Goal: Information Seeking & Learning: Find specific fact

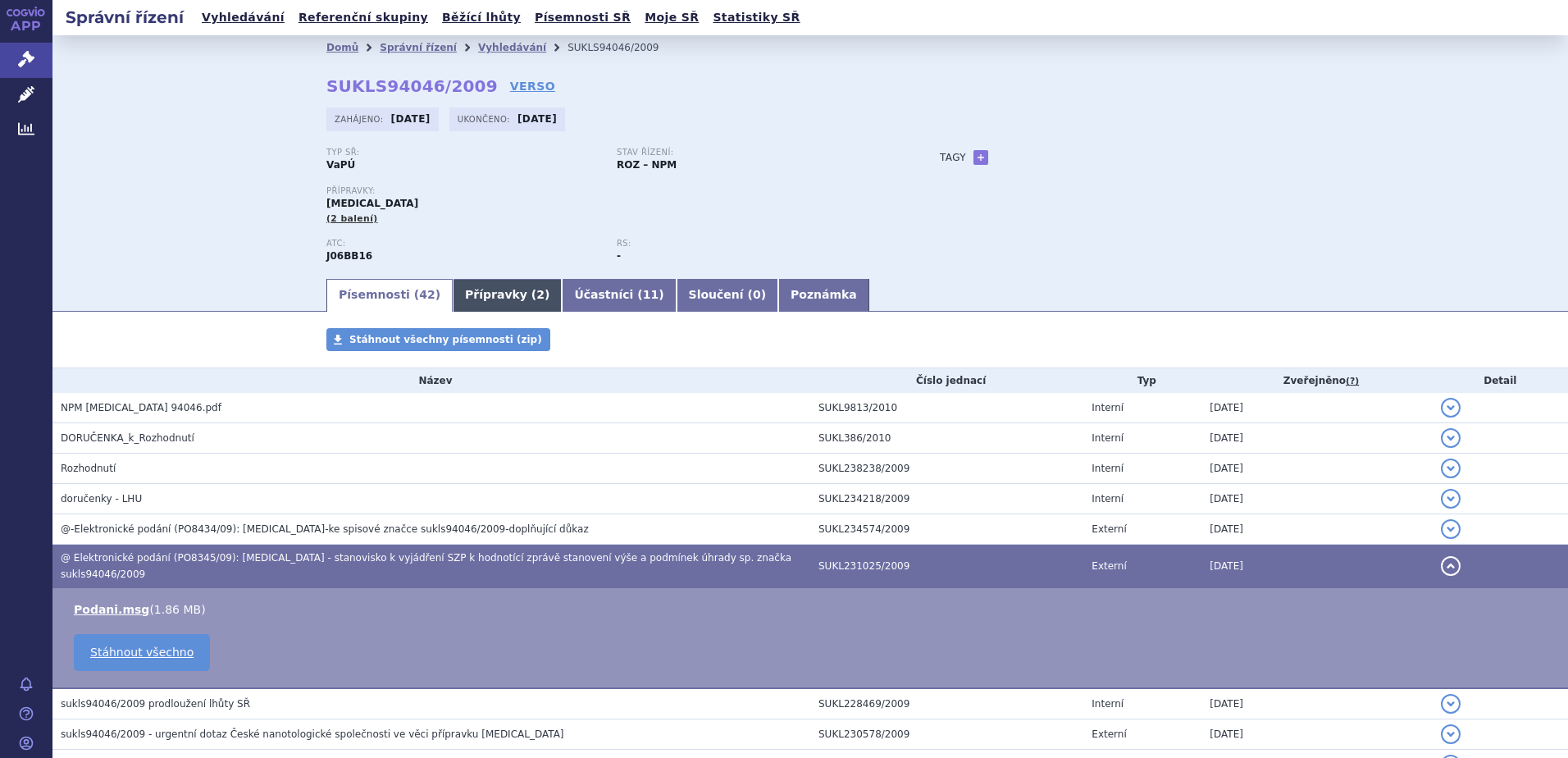
click at [469, 292] on link "Přípravky ( 2 )" at bounding box center [507, 296] width 109 height 33
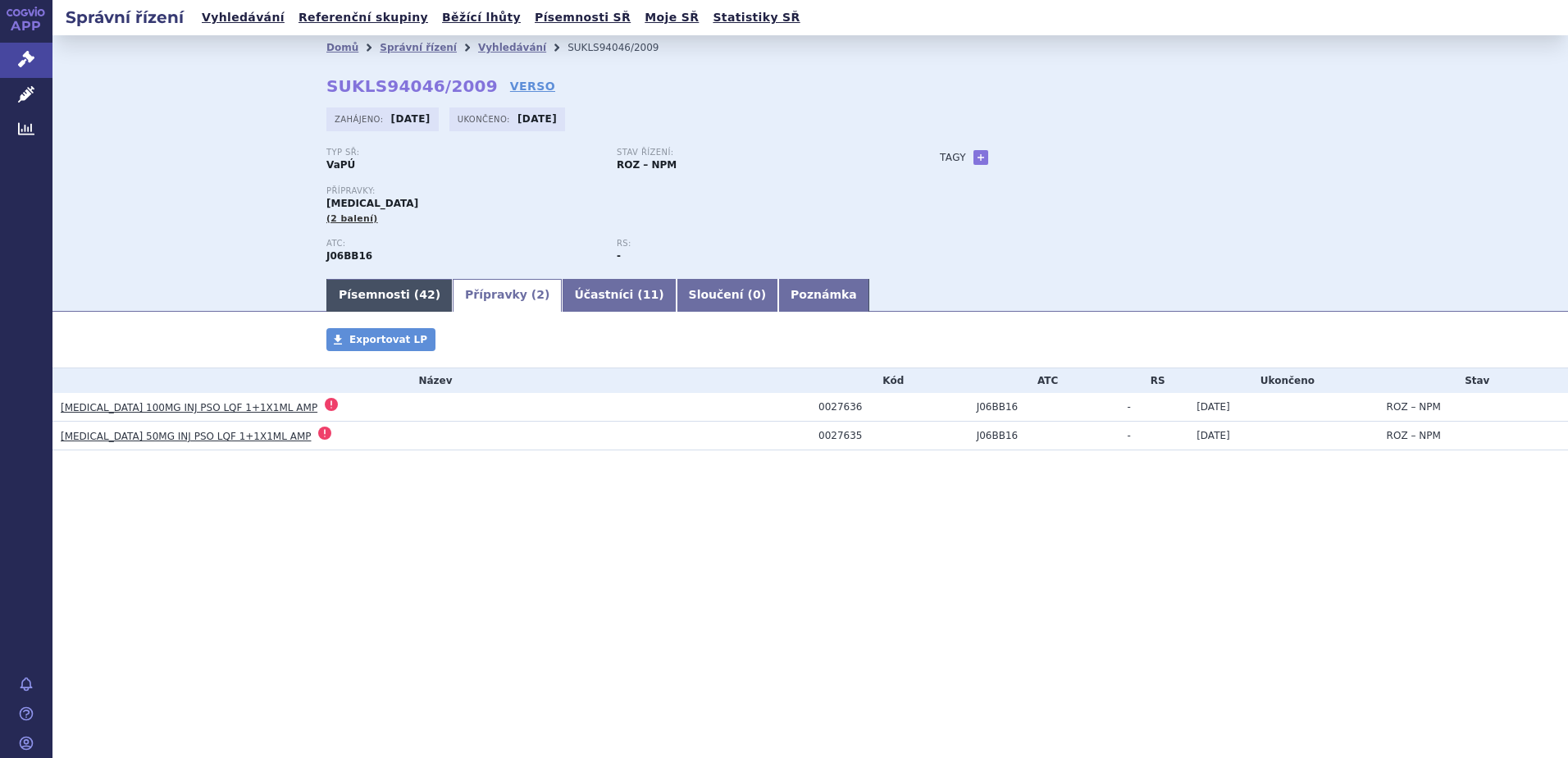
click at [383, 294] on link "Písemnosti ( 42 )" at bounding box center [389, 296] width 127 height 33
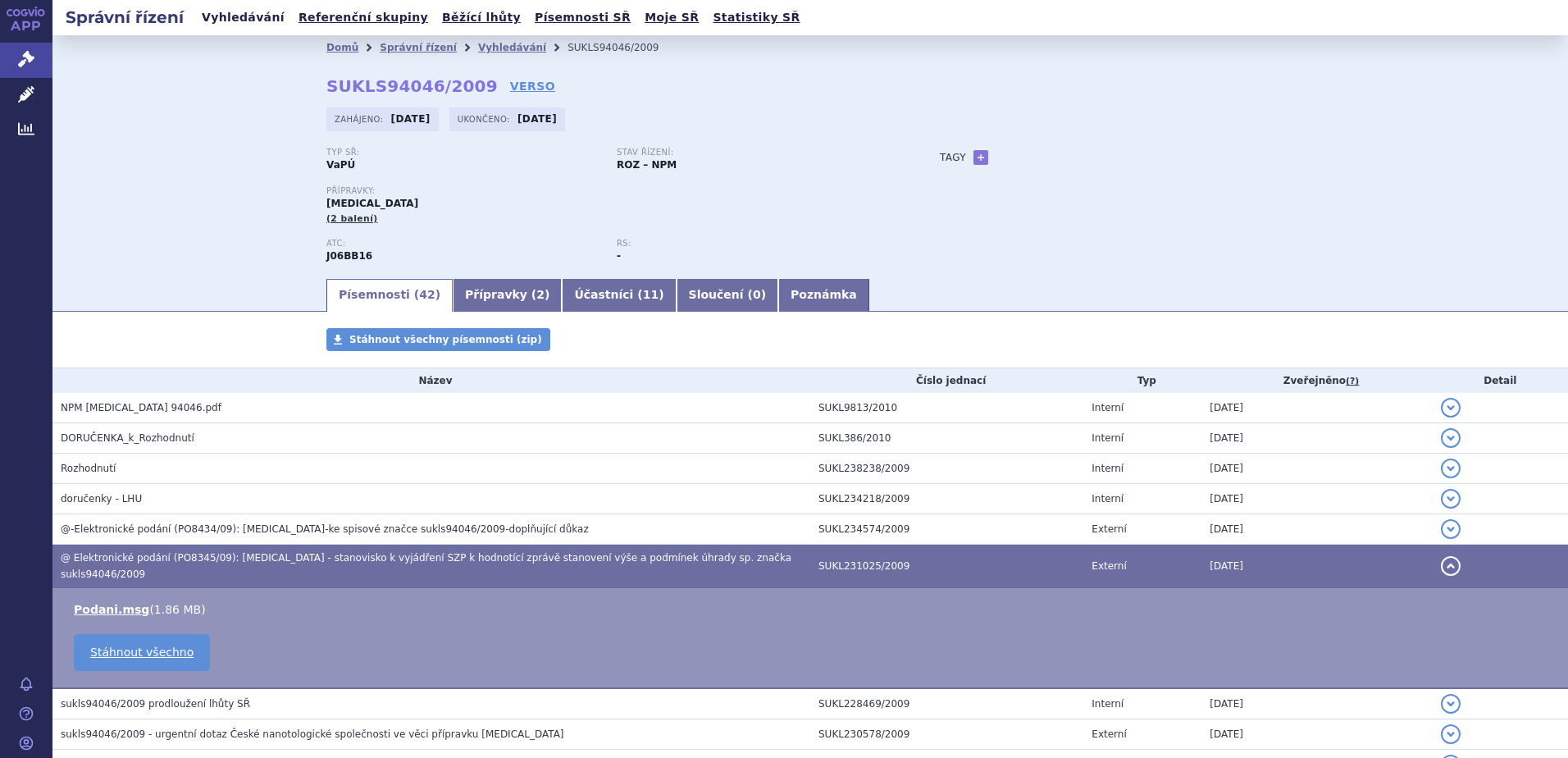
click at [226, 11] on link "Vyhledávání" at bounding box center [243, 17] width 93 height 22
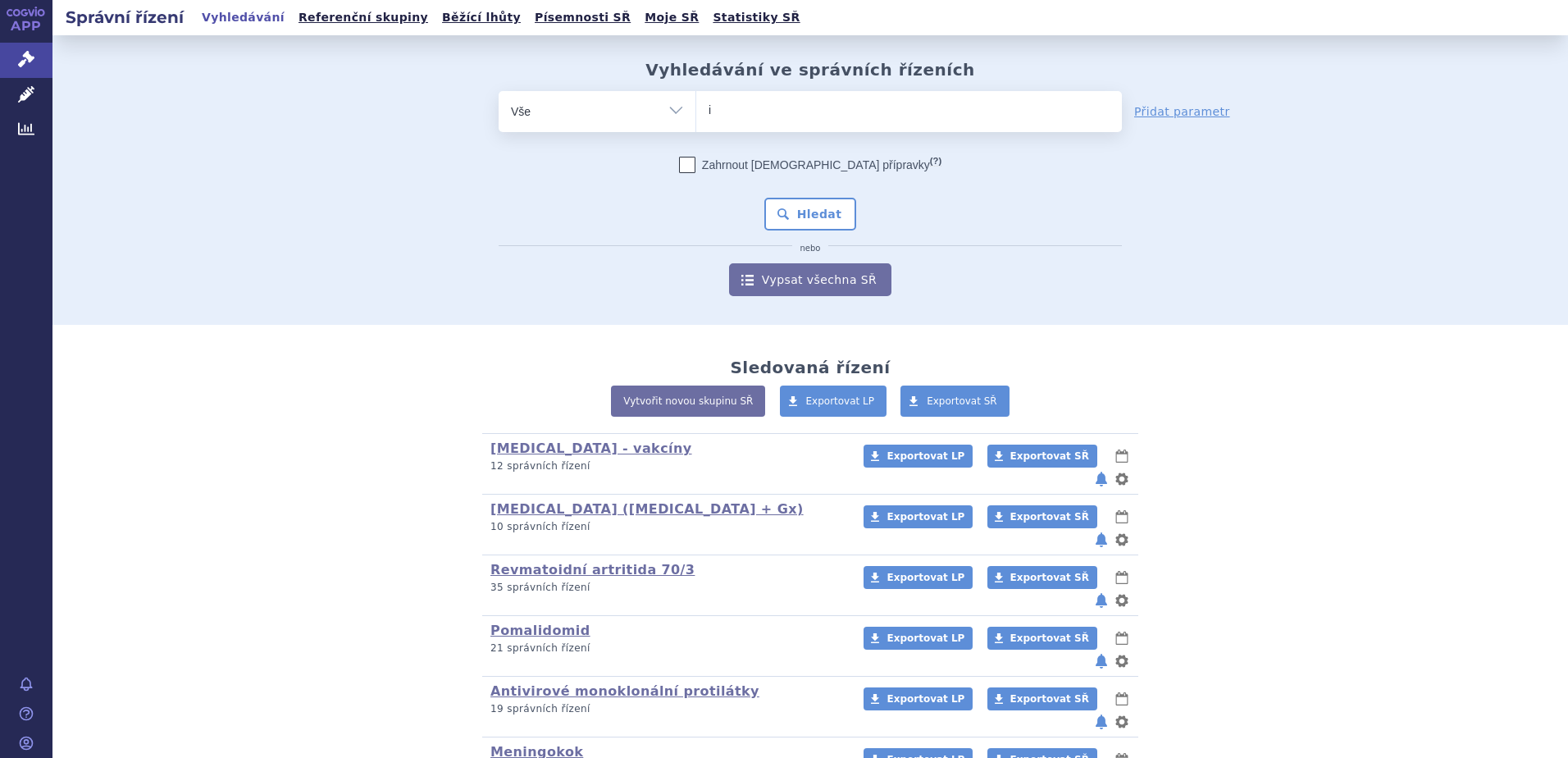
type input "in"
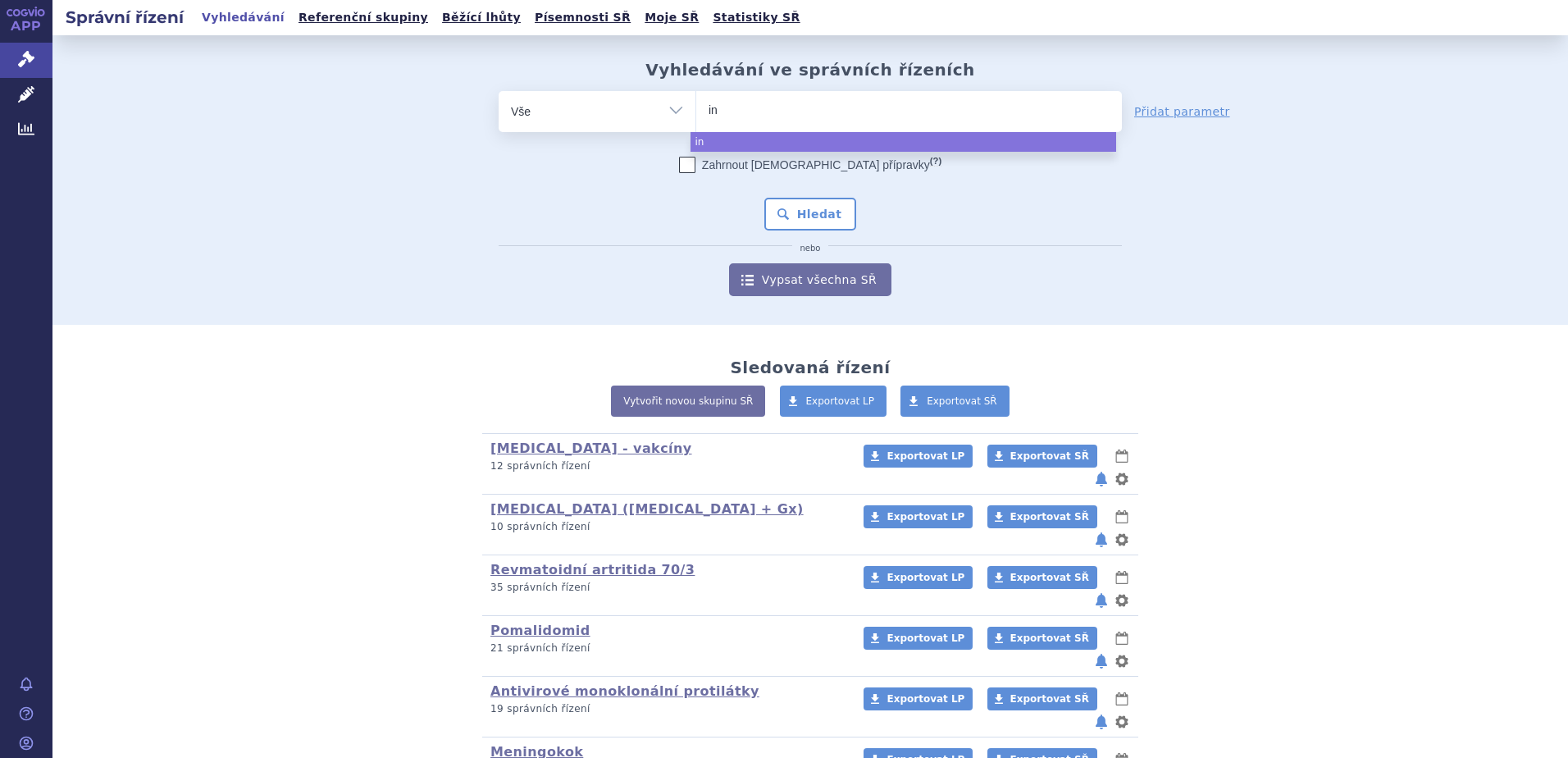
type input "inf"
type input "infl"
type input "influ"
type input "influv"
type input "influva"
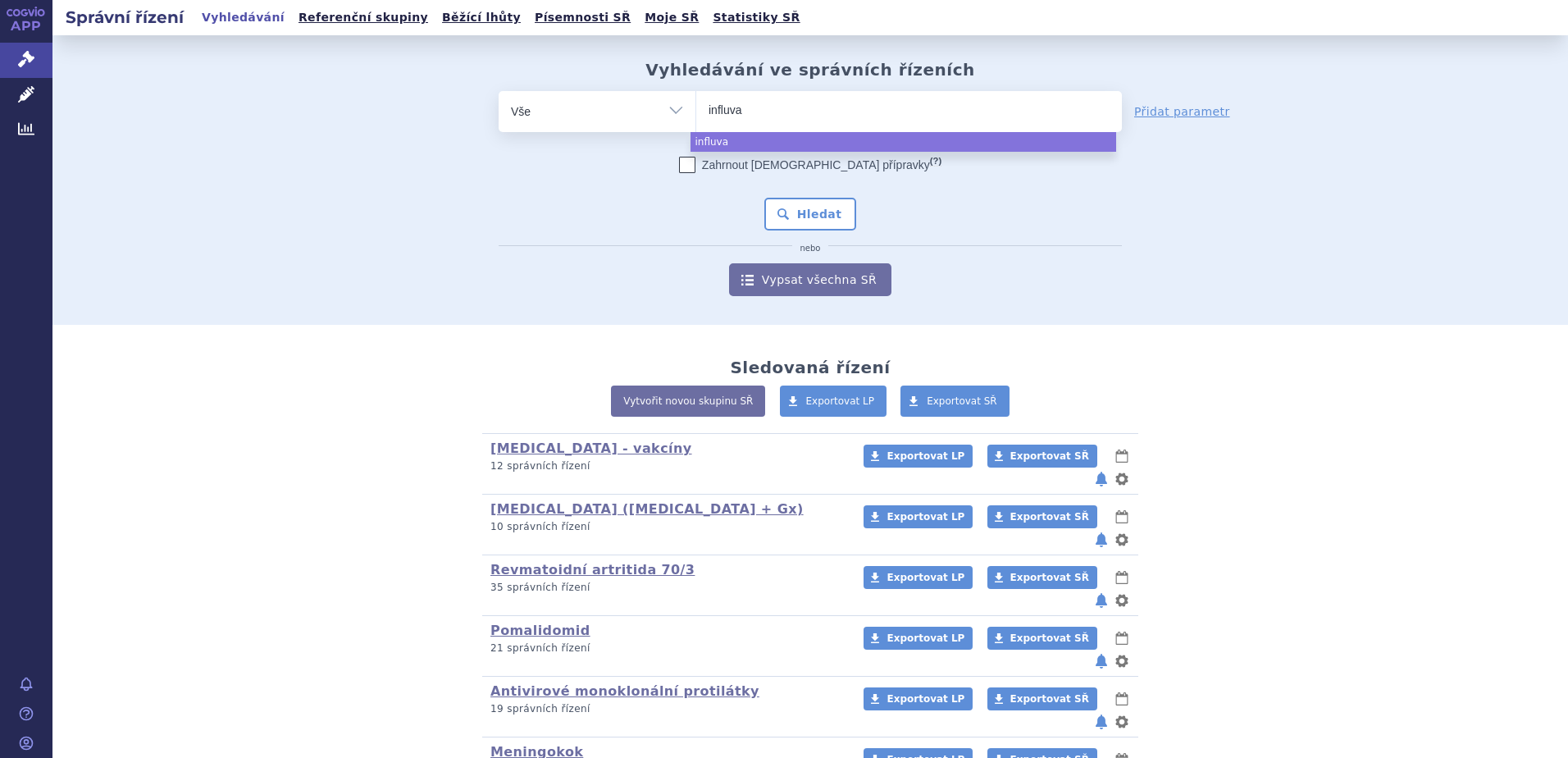
type input "influvac"
select select "influvac"
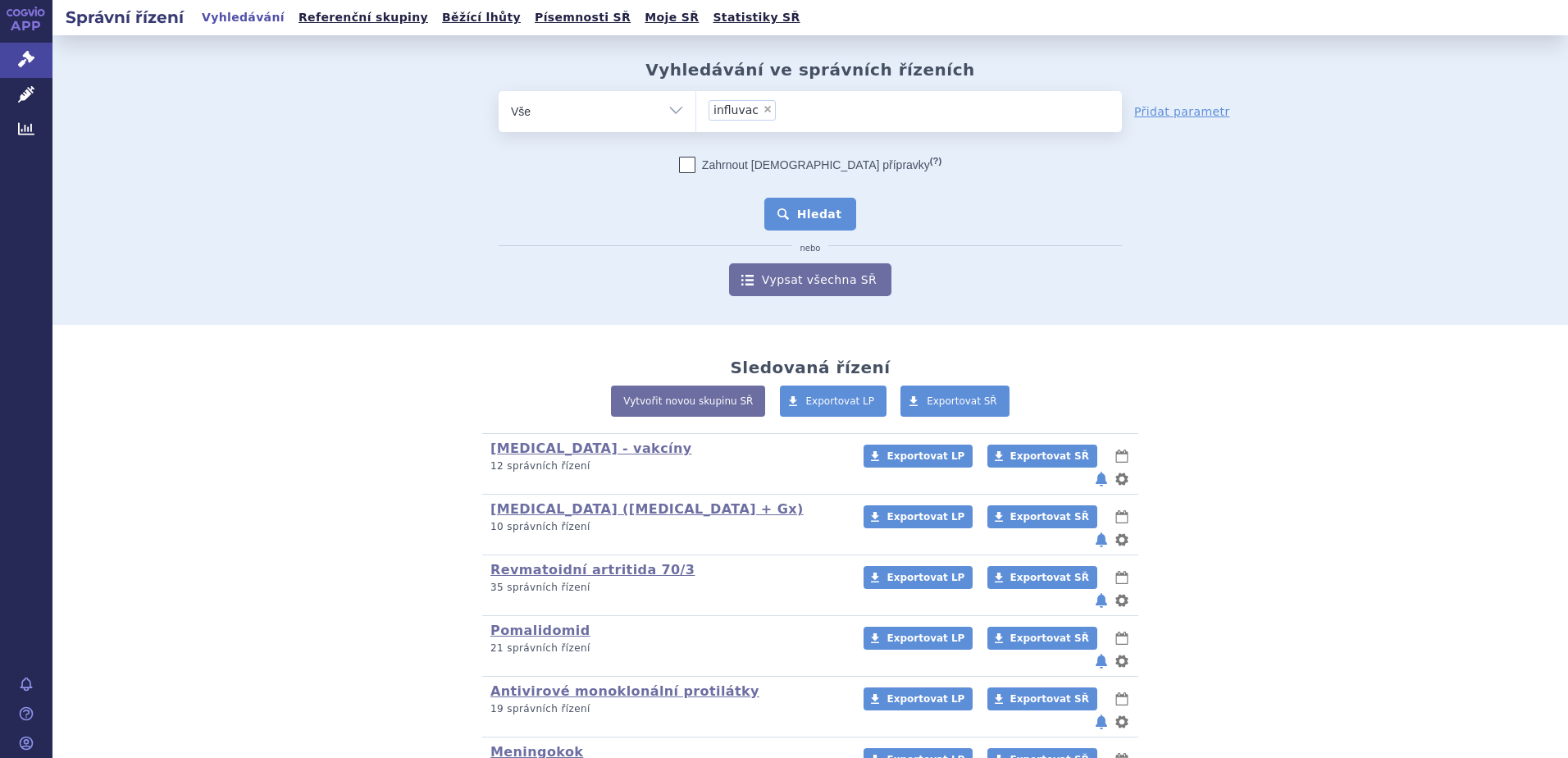
click at [791, 210] on button "Hledat" at bounding box center [810, 215] width 93 height 33
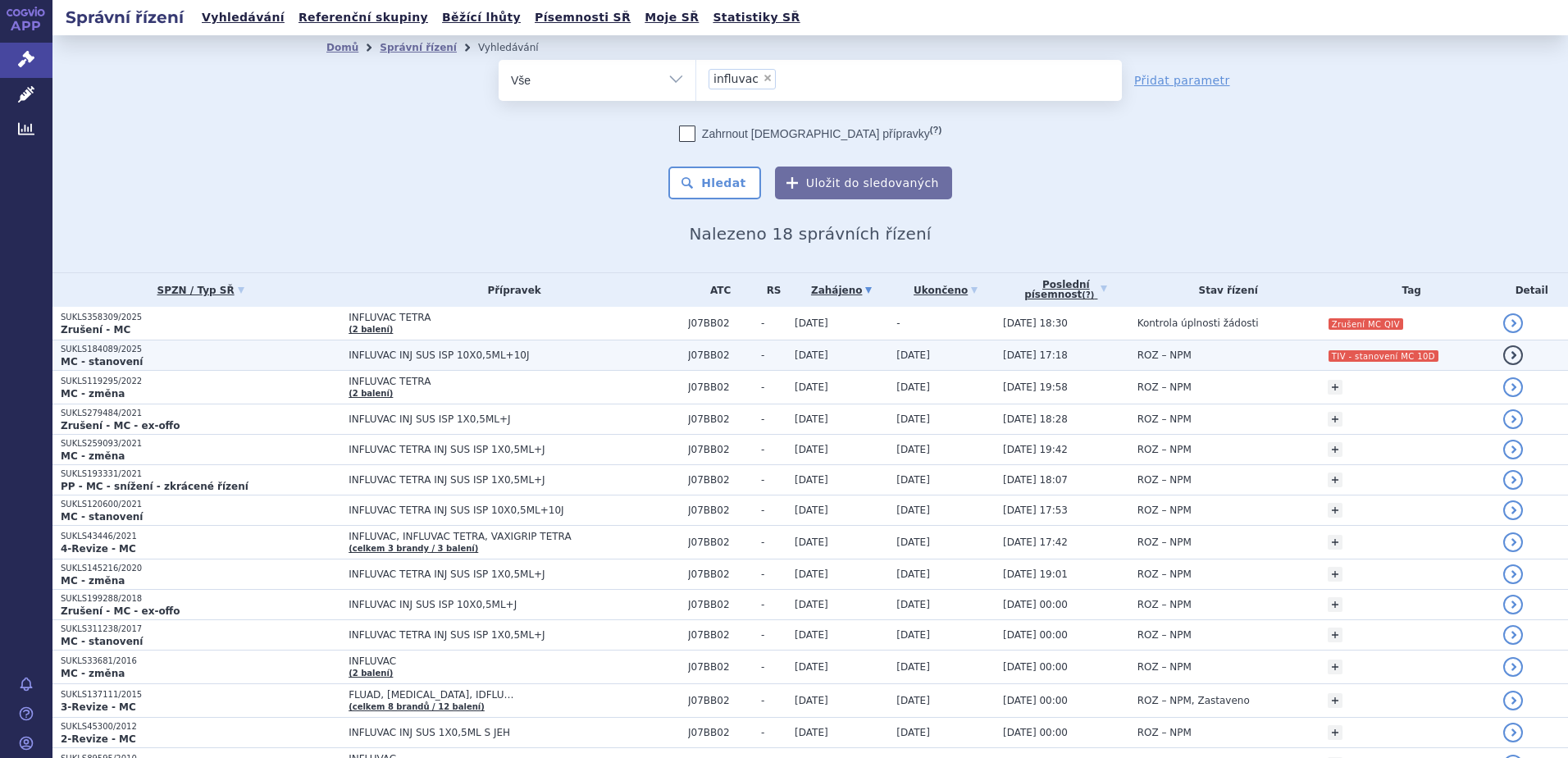
click at [1228, 352] on td "ROZ – NPM" at bounding box center [1224, 355] width 190 height 31
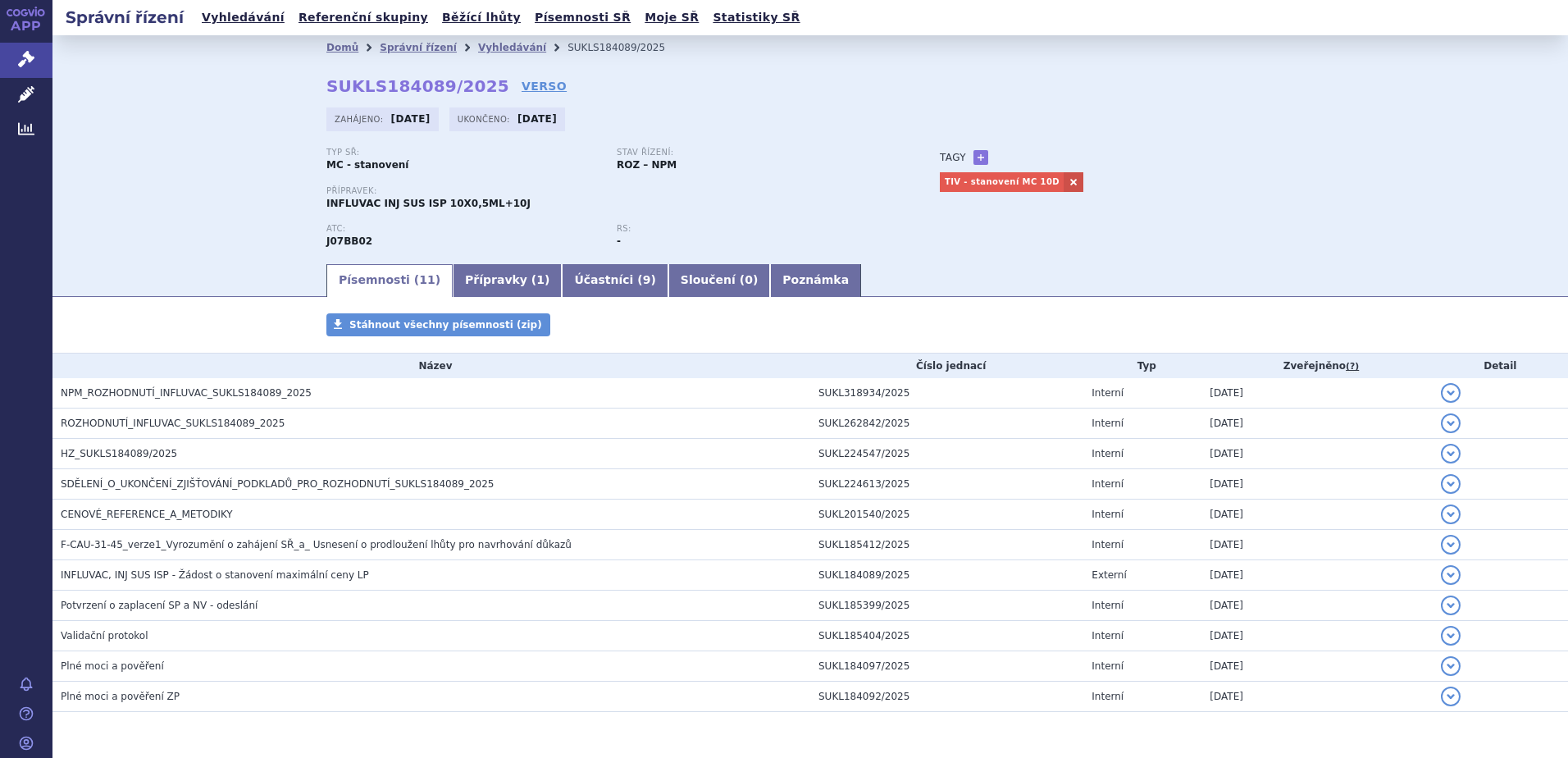
click at [480, 290] on link "Přípravky ( 1 )" at bounding box center [507, 281] width 109 height 33
